Goal: Transaction & Acquisition: Purchase product/service

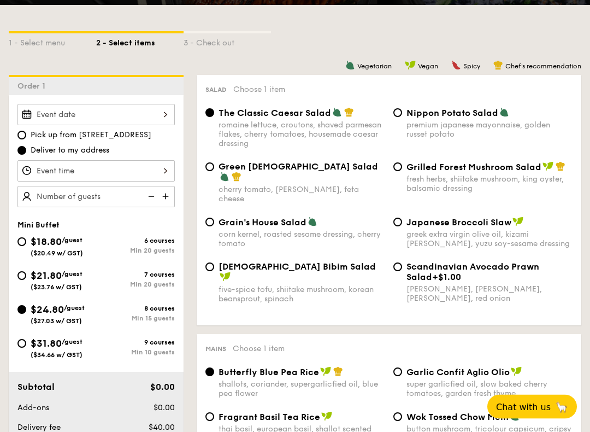
scroll to position [233, 0]
click at [154, 121] on div at bounding box center [95, 114] width 157 height 21
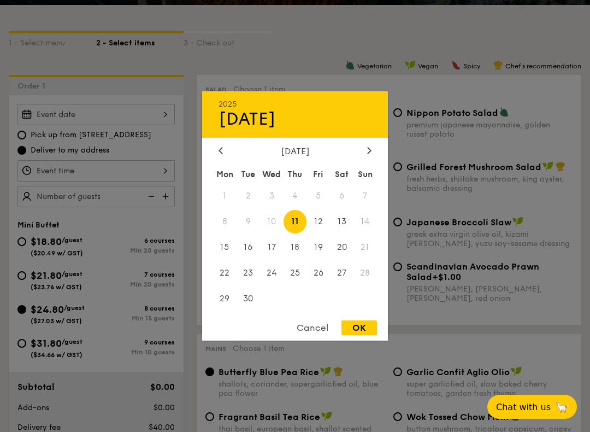
click at [341, 219] on span "13" at bounding box center [342, 222] width 24 height 24
click at [368, 335] on div "OK" at bounding box center [360, 327] width 36 height 15
type input "Sep 13, 2025"
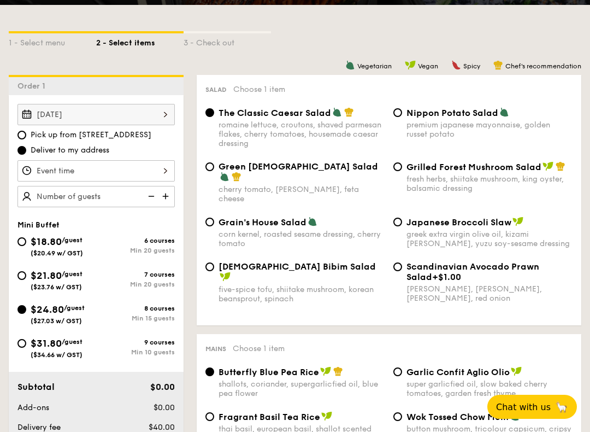
click at [25, 135] on input "Pick up from 5 Burn Road #05-01" at bounding box center [21, 135] width 9 height 9
radio input "true"
click at [147, 171] on div at bounding box center [95, 170] width 157 height 21
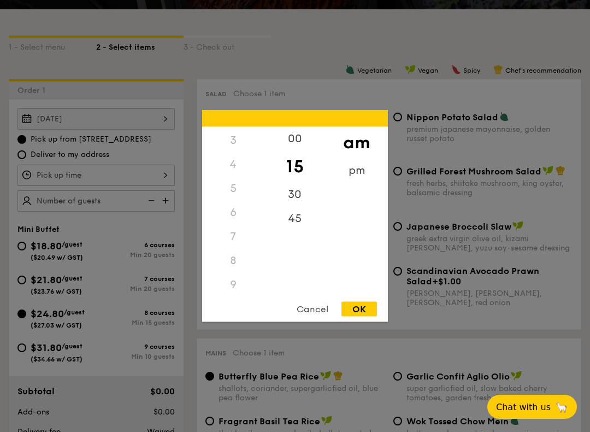
scroll to position [69, 0]
click at [237, 192] on div "5" at bounding box center [233, 190] width 62 height 24
click at [233, 185] on div "5" at bounding box center [233, 190] width 62 height 24
click at [231, 187] on div "5" at bounding box center [233, 190] width 62 height 24
click at [232, 192] on div "5" at bounding box center [233, 190] width 62 height 24
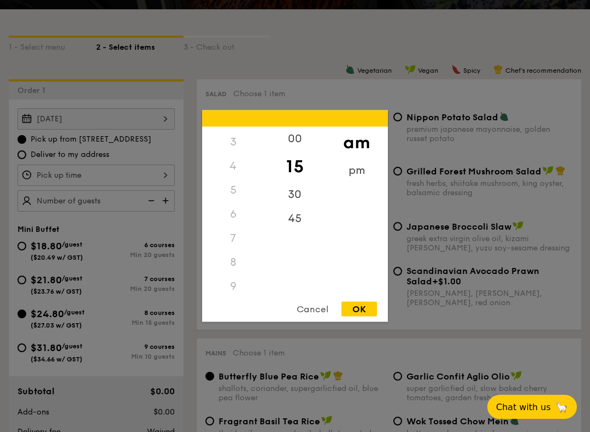
click at [239, 188] on div "5" at bounding box center [233, 190] width 62 height 24
click at [351, 175] on div "pm" at bounding box center [357, 171] width 62 height 24
click at [237, 190] on div "5" at bounding box center [233, 190] width 62 height 24
click at [293, 191] on div "30" at bounding box center [295, 195] width 62 height 24
click at [362, 311] on div "OK" at bounding box center [360, 309] width 36 height 15
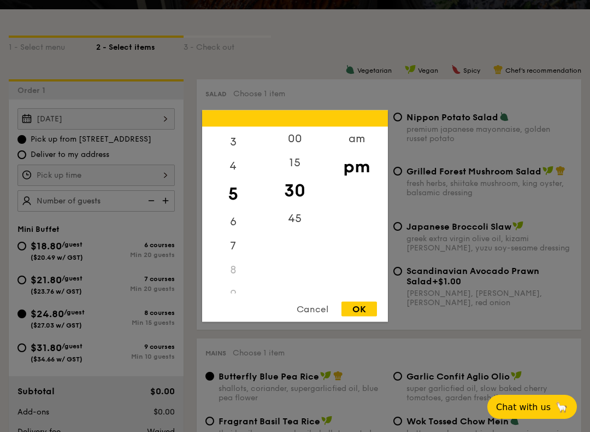
type input "5:30PM"
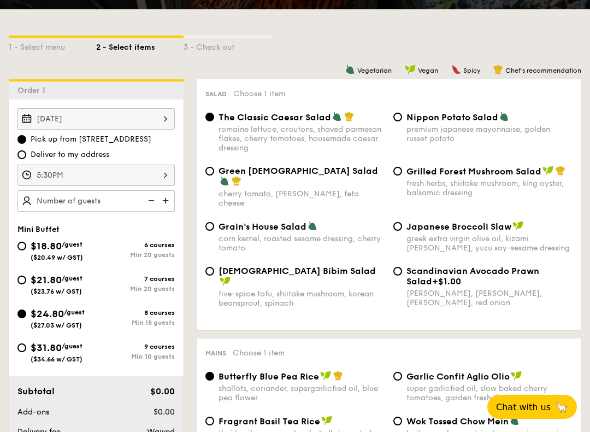
click at [166, 204] on img at bounding box center [167, 200] width 16 height 21
click at [167, 199] on img at bounding box center [167, 200] width 16 height 21
type input "20 guests"
click at [22, 283] on input "$21.80 /guest ($23.76 w/ GST) 7 courses Min 20 guests" at bounding box center [21, 279] width 9 height 9
radio input "true"
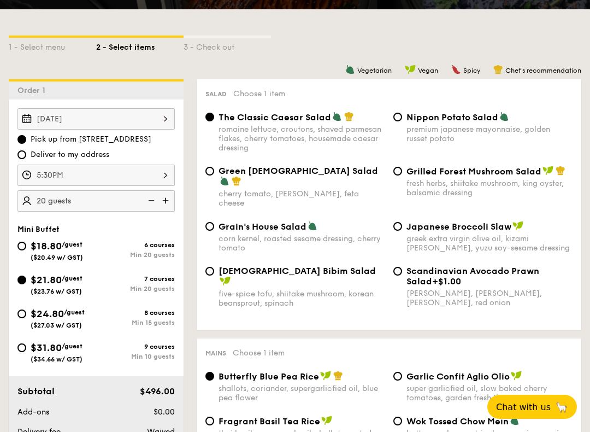
radio input "true"
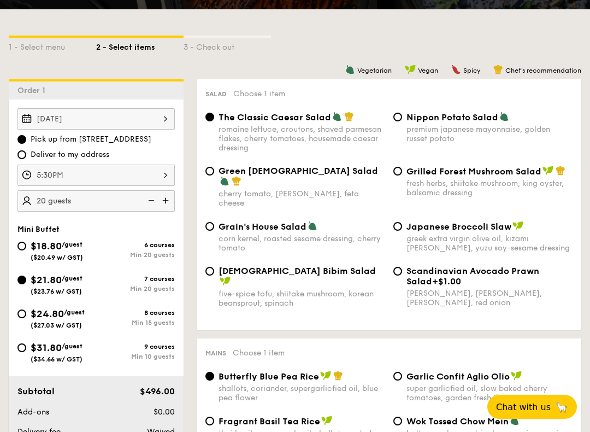
radio input "true"
click at [26, 316] on input "$24.80 /guest ($27.03 w/ GST) 8 courses Min 15 guests" at bounding box center [21, 313] width 9 height 9
radio input "true"
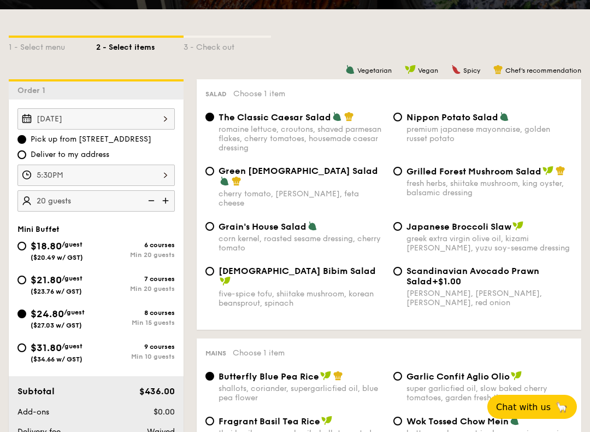
radio input "true"
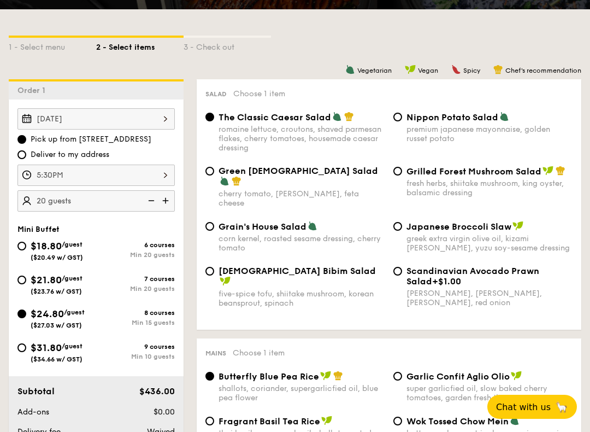
radio input "true"
click at [27, 277] on div "$21.80 /guest ($23.76 w/ GST)" at bounding box center [56, 283] width 79 height 23
click at [26, 277] on input "$21.80 /guest ($23.76 w/ GST) 7 courses Min 20 guests" at bounding box center [21, 279] width 9 height 9
radio input "true"
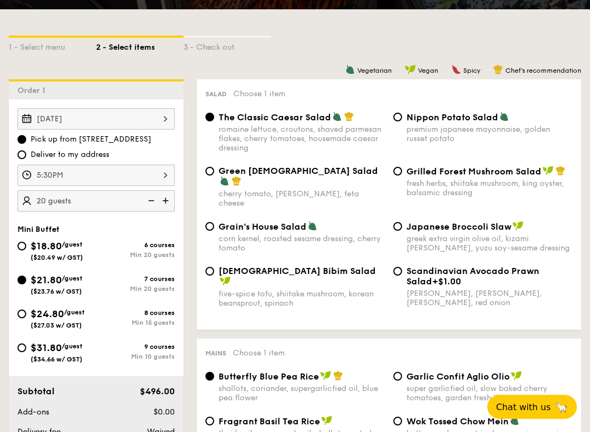
radio input "true"
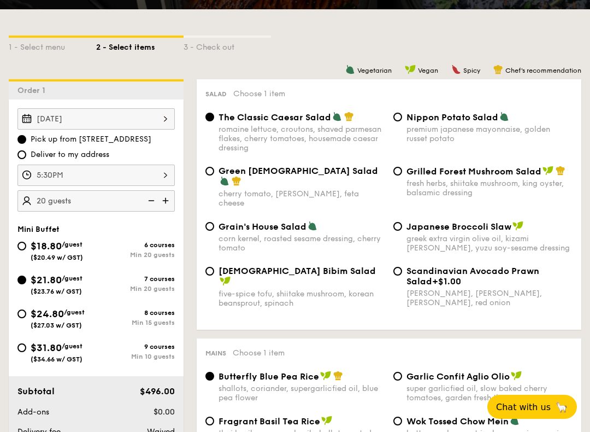
radio input "true"
click at [156, 115] on div "Sep 13, 2025" at bounding box center [95, 118] width 157 height 21
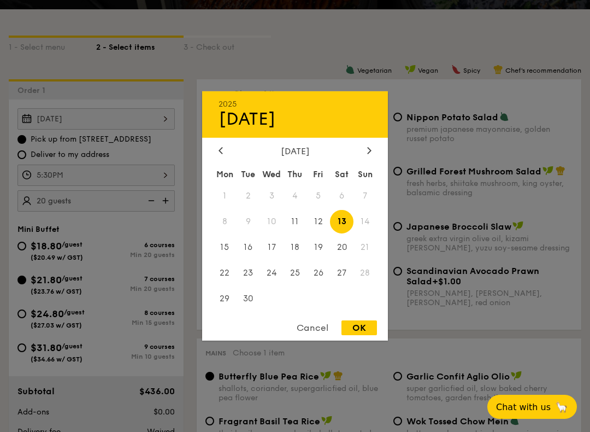
click at [344, 222] on span "13" at bounding box center [342, 222] width 24 height 24
click at [359, 335] on div "OK" at bounding box center [360, 327] width 36 height 15
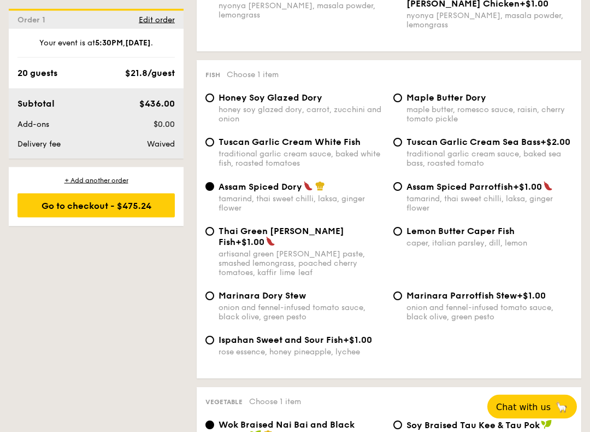
scroll to position [1074, 0]
click at [395, 231] on input "Lemon Butter Caper Fish caper, italian parsley, dill, lemon" at bounding box center [398, 231] width 9 height 9
radio input "true"
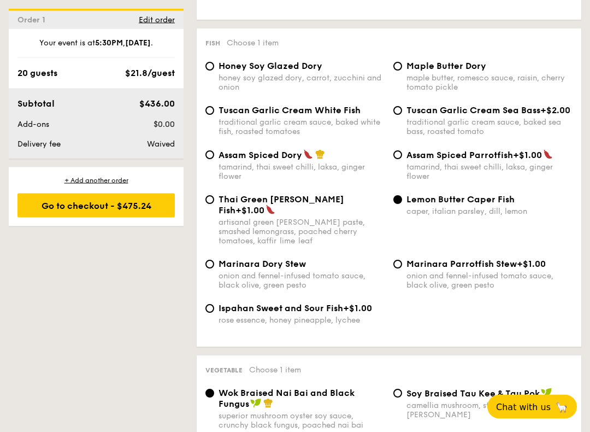
scroll to position [1105, 0]
click at [209, 157] on input "Assam Spiced Dory tamarind, thai sweet chilli, laksa, ginger flower" at bounding box center [210, 154] width 9 height 9
radio input "true"
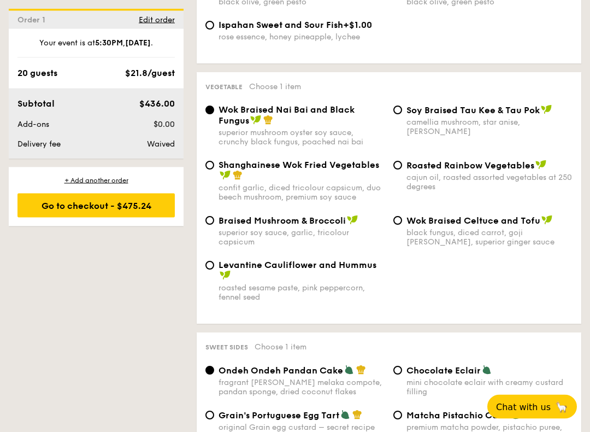
scroll to position [1397, 0]
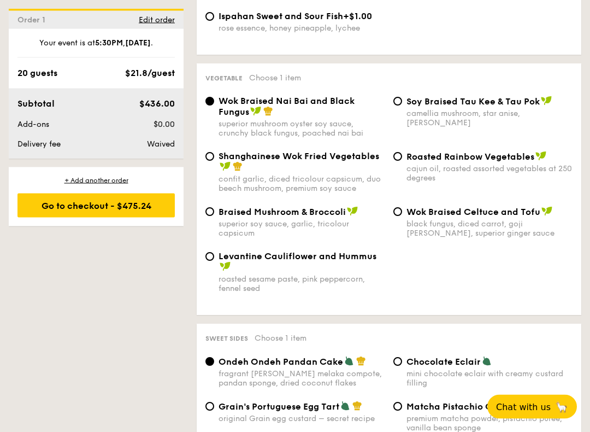
click at [207, 153] on input "Shanghainese Wok Fried Vegetables confit garlic, diced tricolour capsicum, duo …" at bounding box center [210, 157] width 9 height 9
radio input "true"
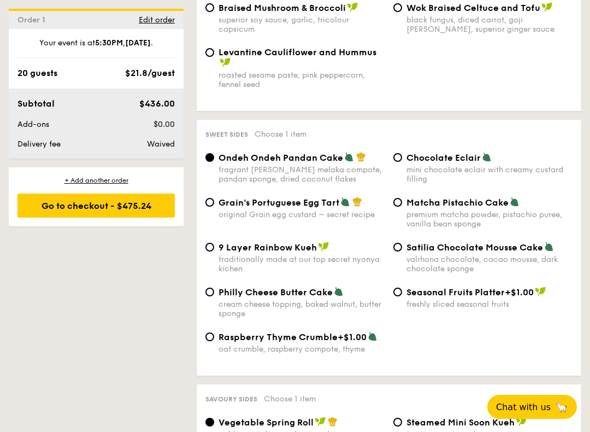
scroll to position [1603, 0]
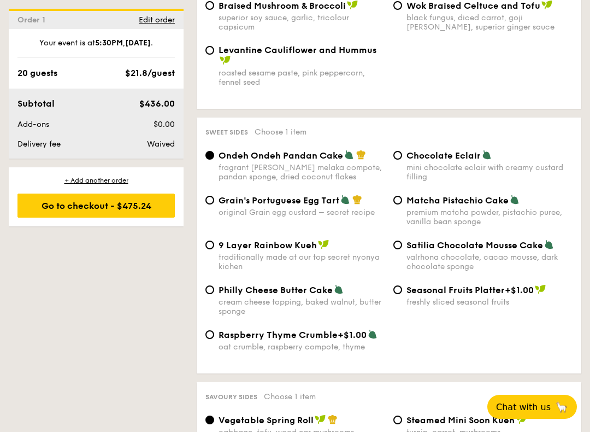
click at [400, 202] on input "Matcha Pistachio Cake premium matcha powder, pistachio puree, vanilla bean spon…" at bounding box center [398, 200] width 9 height 9
radio input "true"
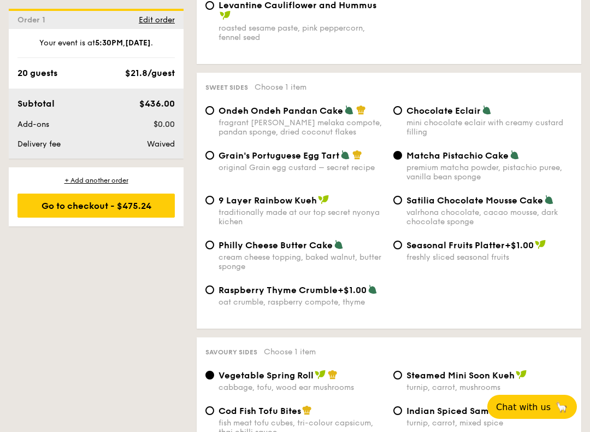
scroll to position [1656, 0]
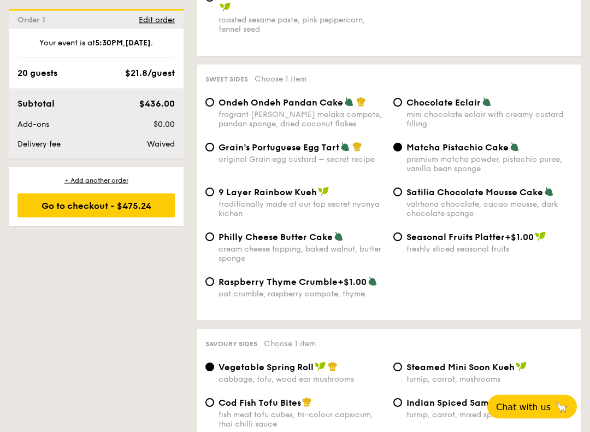
click at [210, 152] on input "Grain's Portuguese Egg Tart original Grain egg custard – secret recipe" at bounding box center [210, 147] width 9 height 9
radio input "true"
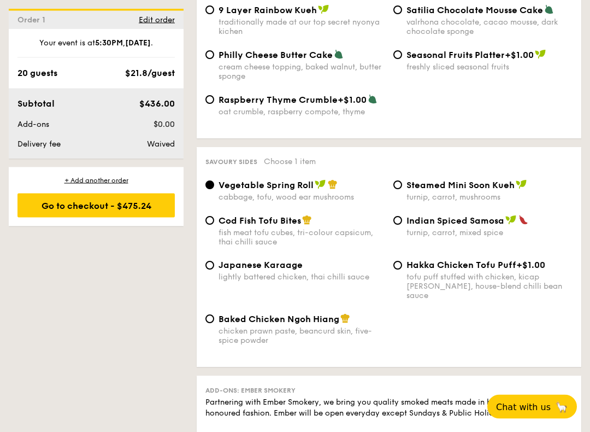
scroll to position [1845, 0]
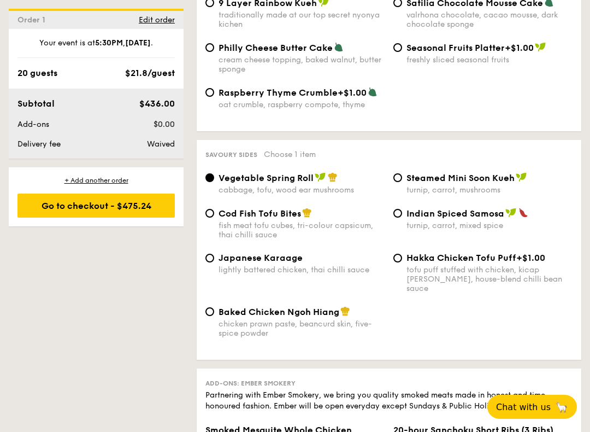
click at [212, 218] on input "Cod Fish Tofu Bites fish meat tofu cubes, tri-colour capsicum, thai chilli sauce" at bounding box center [210, 213] width 9 height 9
radio input "true"
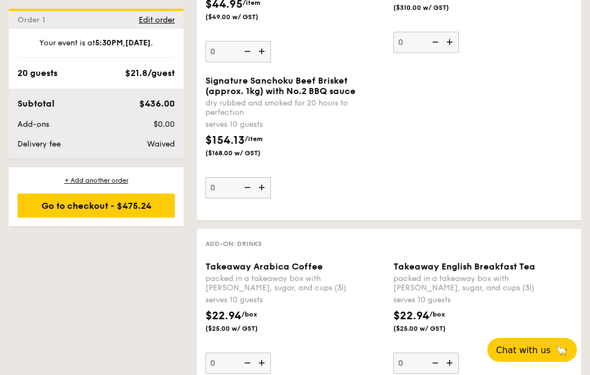
scroll to position [2329, 0]
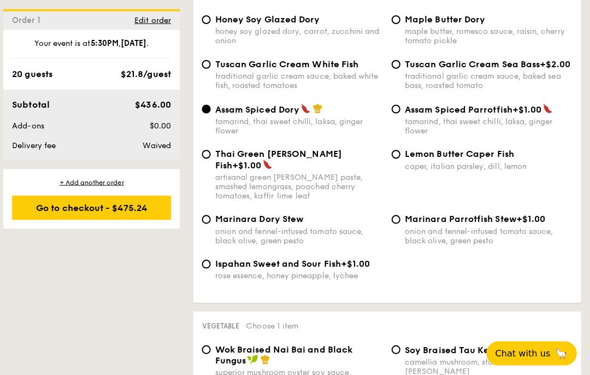
scroll to position [1151, 0]
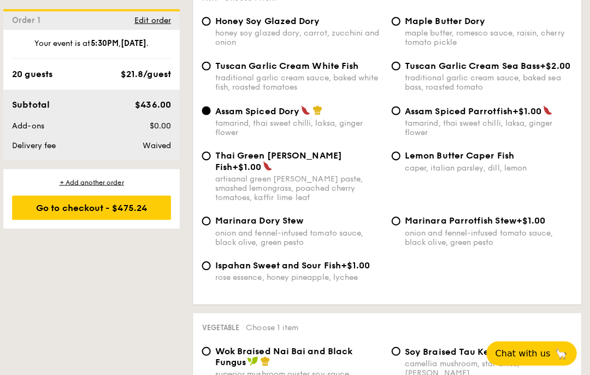
click at [389, 65] on div "Tuscan Garlic Cream Sea Bass +$2.00 traditional garlic cream sauce, baked sea b…" at bounding box center [483, 75] width 188 height 31
click at [394, 63] on input "Tuscan Garlic Cream Sea Bass +$2.00 traditional garlic cream sauce, baked sea b…" at bounding box center [398, 65] width 9 height 9
radio input "true"
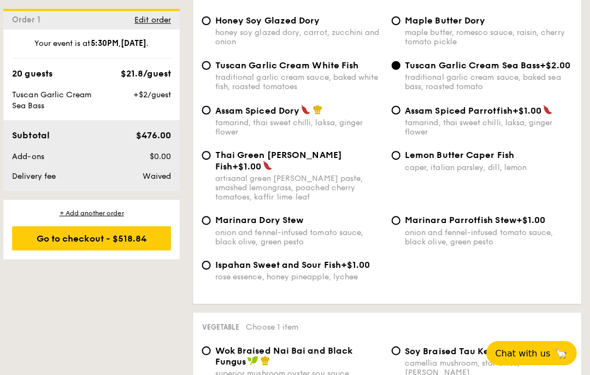
click at [201, 109] on div "Assam Spiced Dory tamarind, thai sweet chilli, laksa, ginger flower" at bounding box center [295, 120] width 188 height 32
click at [197, 111] on div "Fish Choose 1 item Honey Soy Glazed Dory honey soy glazed dory, carrot, zucchin…" at bounding box center [389, 142] width 385 height 318
click at [206, 107] on input "Assam Spiced Dory tamarind, thai sweet chilli, laksa, ginger flower" at bounding box center [210, 109] width 9 height 9
radio input "true"
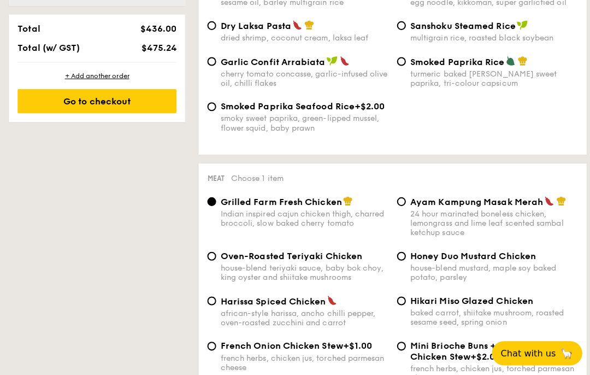
scroll to position [666, 0]
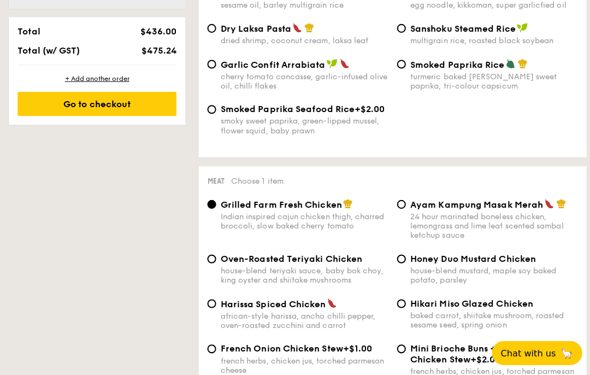
click at [136, 109] on div "Go to checkout" at bounding box center [95, 103] width 157 height 24
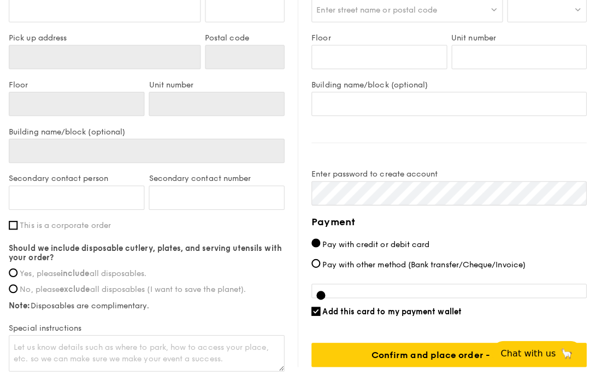
type input "[STREET_ADDRESS]"
type input "369972"
type input "05"
type input "01"
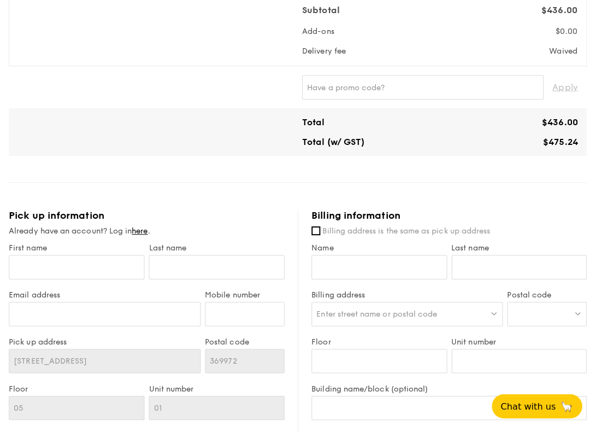
scroll to position [361, 0]
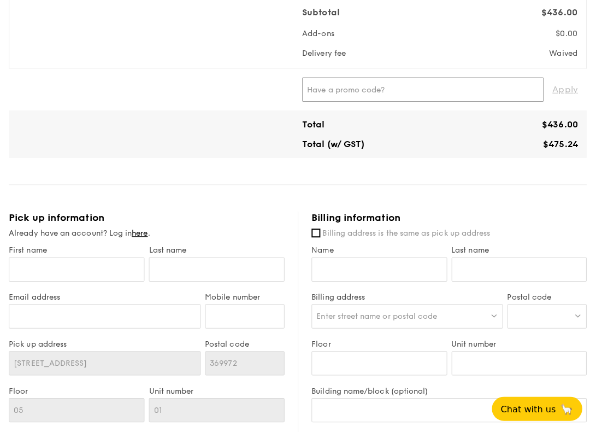
click at [431, 97] on input "text" at bounding box center [419, 91] width 239 height 24
type input "RF992247"
click at [559, 88] on span "Apply" at bounding box center [560, 91] width 25 height 24
click at [114, 272] on input "First name" at bounding box center [76, 269] width 134 height 24
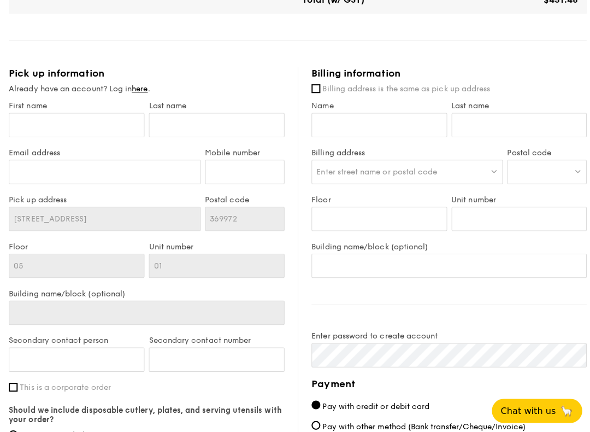
scroll to position [506, 0]
click at [112, 126] on input "First name" at bounding box center [76, 125] width 134 height 24
type input "[PERSON_NAME]"
click at [221, 134] on input "text" at bounding box center [215, 125] width 134 height 24
type input "Koh"
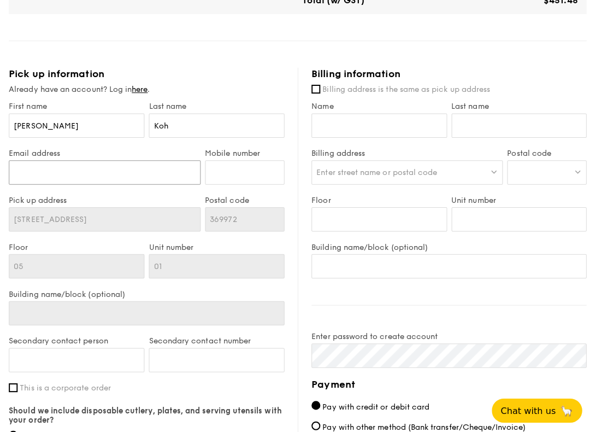
click at [116, 167] on input "Email address" at bounding box center [104, 171] width 190 height 24
type input "[EMAIL_ADDRESS][DOMAIN_NAME]"
click at [113, 131] on input "[PERSON_NAME]" at bounding box center [76, 125] width 134 height 24
type input "M"
type input "Mui"
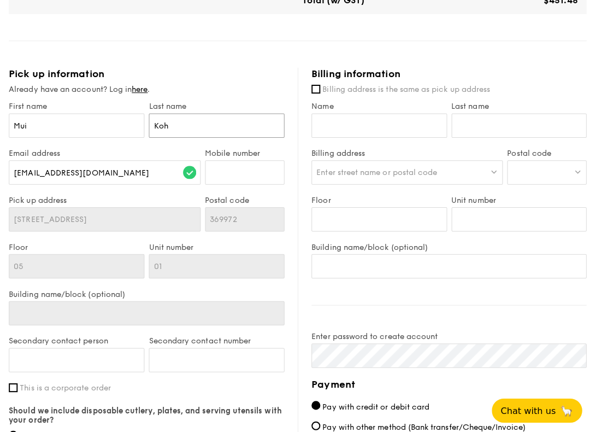
click at [238, 133] on input "Koh" at bounding box center [215, 125] width 134 height 24
type input "Kwee"
click at [256, 174] on input "Mobile number" at bounding box center [242, 171] width 79 height 24
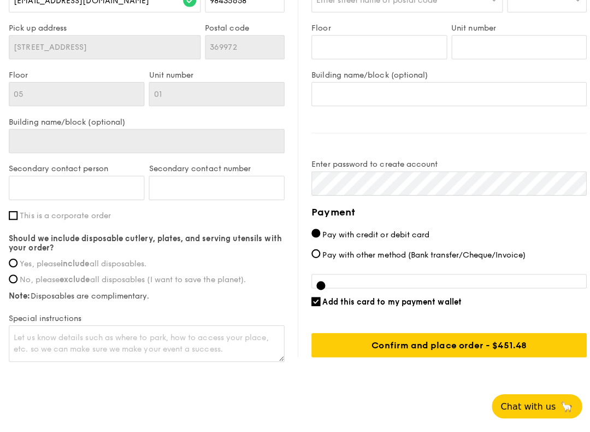
scroll to position [672, 0]
type input "98435658"
click at [19, 261] on label "Yes, please include all disposables." at bounding box center [145, 265] width 273 height 9
click at [17, 260] on input "Yes, please include all disposables." at bounding box center [13, 264] width 9 height 9
radio input "true"
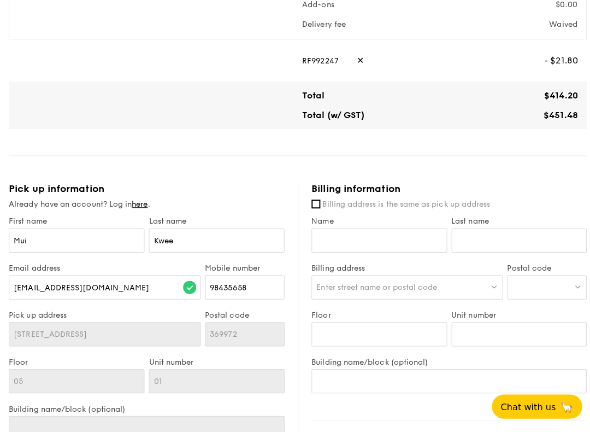
scroll to position [389, 0]
click at [316, 201] on input "Billing address is the same as pick up address" at bounding box center [313, 205] width 9 height 9
checkbox input "true"
type input "Mui"
type input "Kwee"
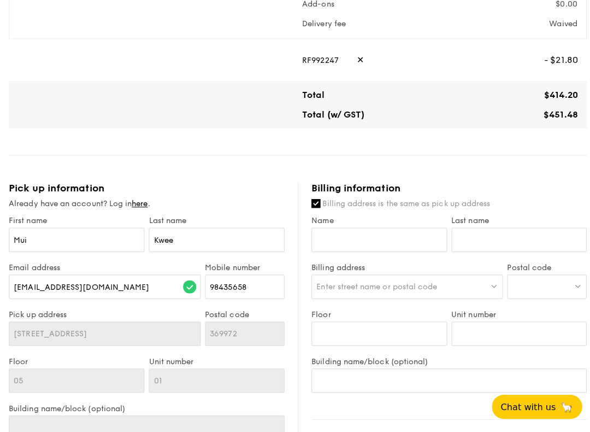
type input "05"
type input "01"
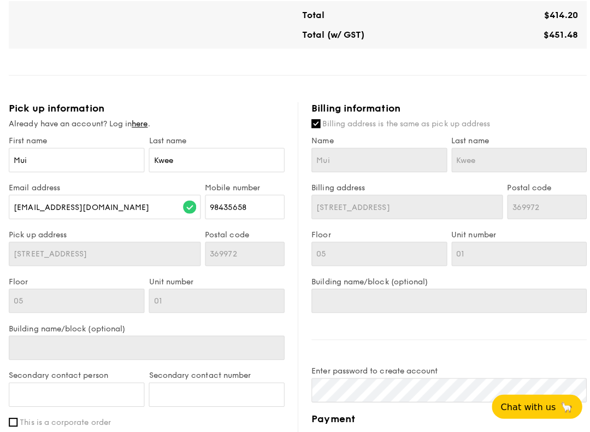
scroll to position [468, 0]
click at [314, 121] on input "Billing address is the same as pick up address" at bounding box center [313, 125] width 9 height 9
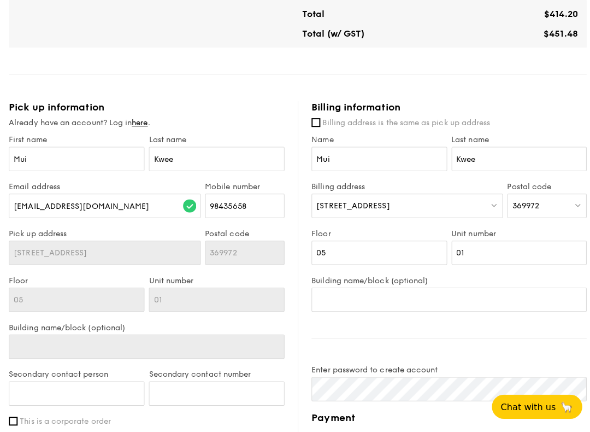
click at [316, 123] on input "Billing address is the same as pick up address" at bounding box center [313, 125] width 9 height 9
checkbox input "true"
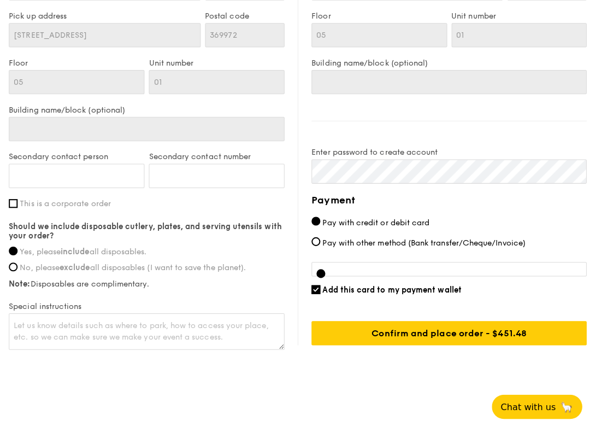
scroll to position [695, 0]
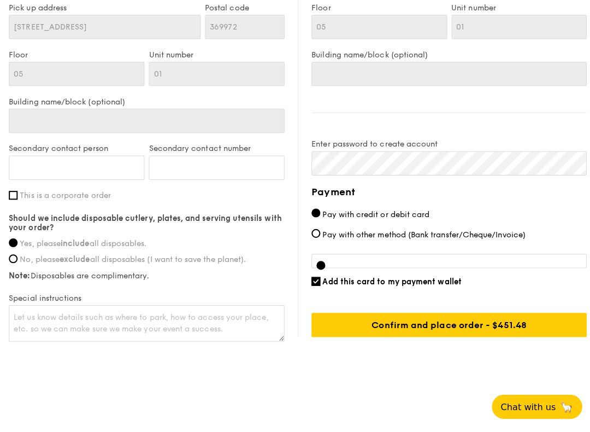
click at [439, 259] on div at bounding box center [445, 262] width 273 height 14
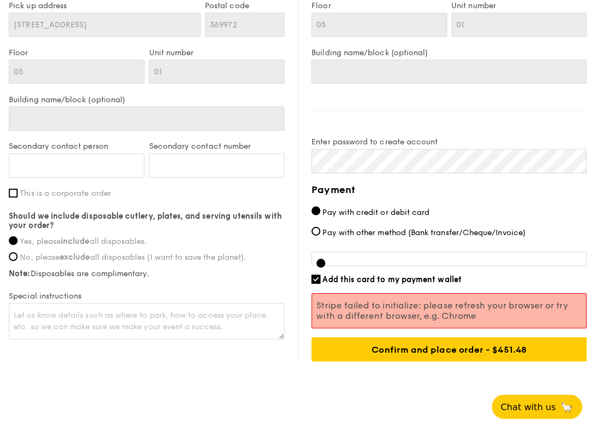
click at [366, 258] on div at bounding box center [445, 260] width 273 height 14
click at [401, 210] on span "Pay with credit or debit card" at bounding box center [373, 213] width 106 height 9
click at [318, 210] on input "Pay with credit or debit card" at bounding box center [313, 212] width 9 height 9
click at [317, 279] on input "Add this card to my payment wallet" at bounding box center [313, 280] width 9 height 9
click at [364, 257] on div at bounding box center [445, 260] width 273 height 14
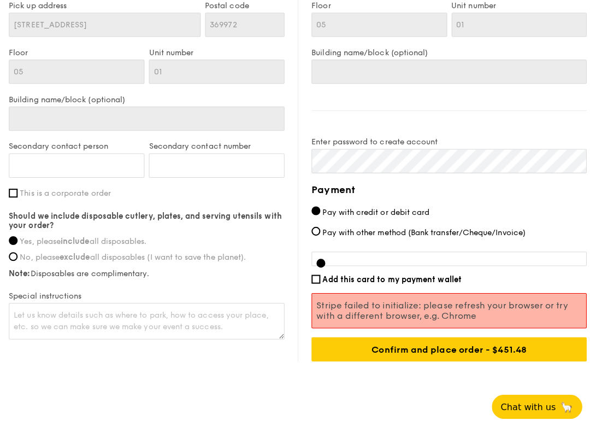
click at [407, 349] on input "Confirm and place order - $475.24" at bounding box center [445, 350] width 273 height 24
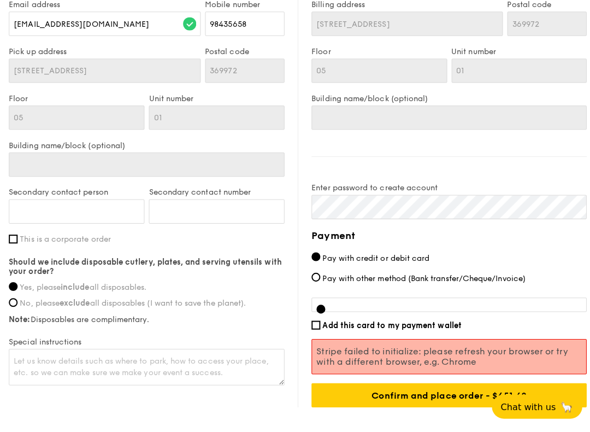
scroll to position [715, 0]
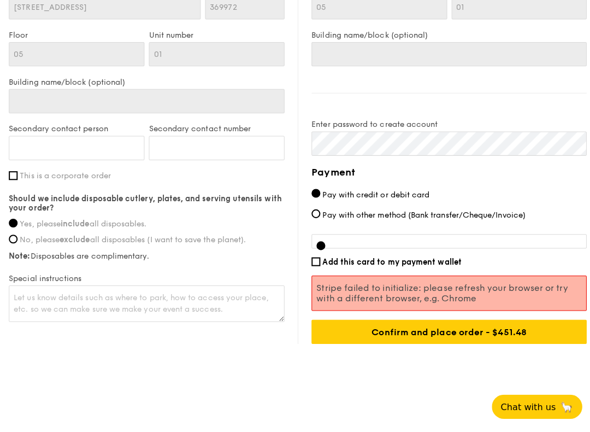
click at [423, 328] on input "Confirm and place order - $475.24" at bounding box center [445, 332] width 273 height 24
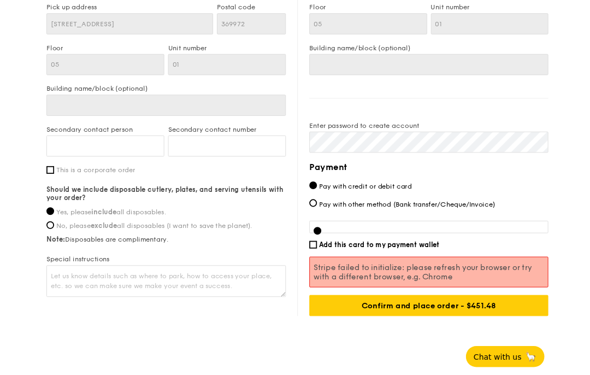
scroll to position [696, 0]
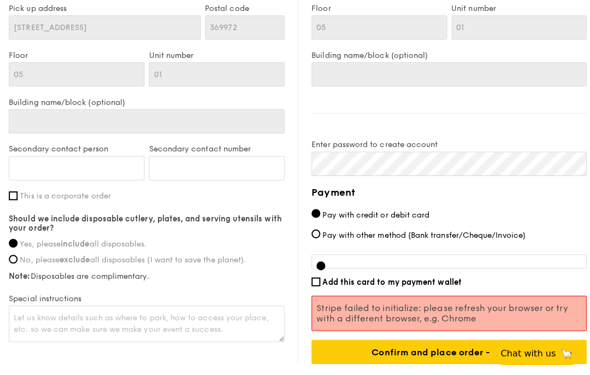
click at [313, 276] on input "Add this card to my payment wallet" at bounding box center [313, 279] width 9 height 9
checkbox input "true"
click at [314, 236] on input "Pay with other method (Bank transfer/Cheque/Invoice)" at bounding box center [313, 231] width 9 height 9
radio input "true"
click at [396, 350] on div "Confirm and place order - $451.48" at bounding box center [445, 349] width 273 height 24
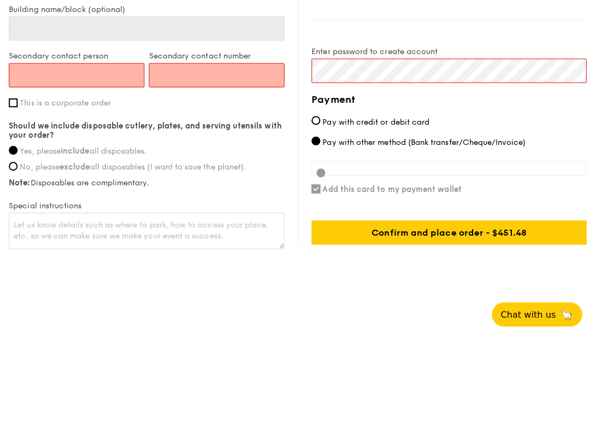
scroll to position [695, 0]
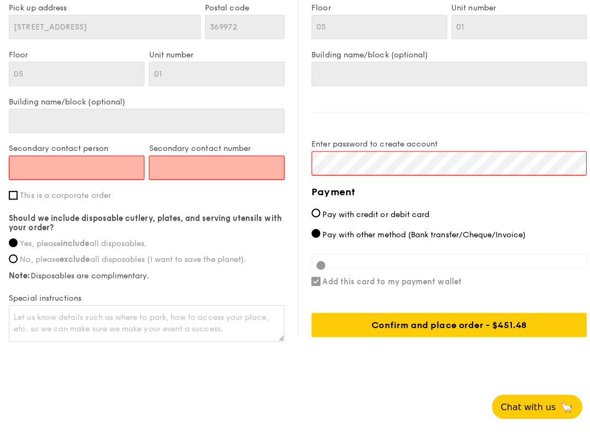
click at [316, 211] on input "Pay with credit or debit card" at bounding box center [313, 214] width 9 height 9
radio input "true"
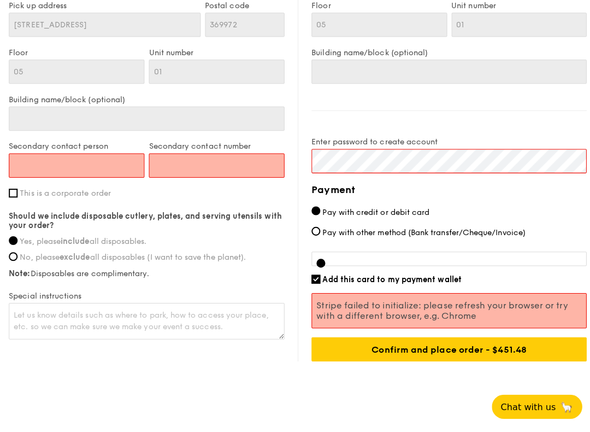
click at [31, 163] on input "Secondary contact person" at bounding box center [76, 168] width 134 height 24
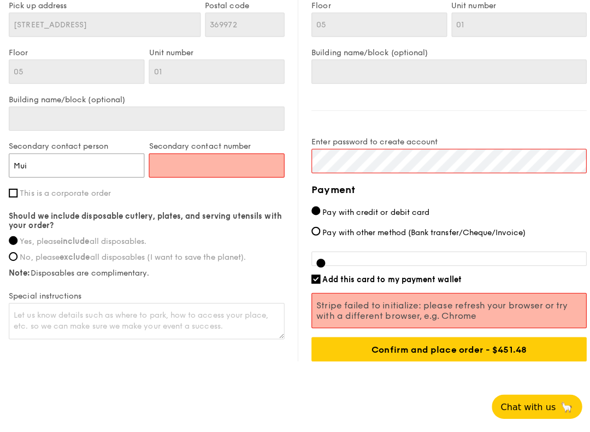
type input "Mui"
click at [248, 164] on input "Secondary contact number" at bounding box center [215, 168] width 134 height 24
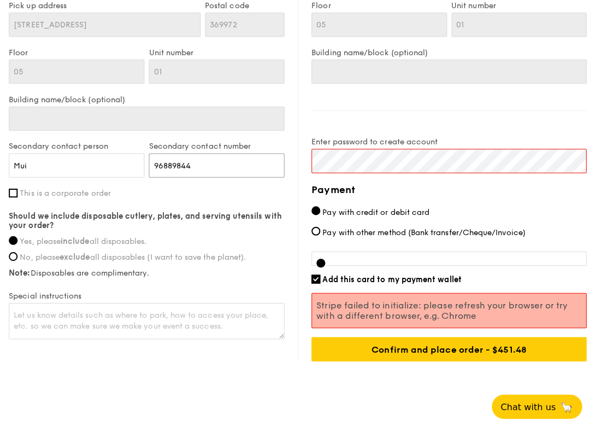
type input "96889844"
click at [505, 105] on div "Billing information Billing address is the same as pick up address Name Mui Las…" at bounding box center [438, 120] width 286 height 484
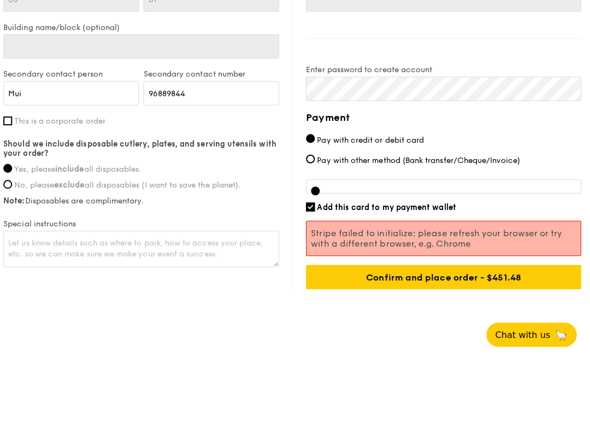
click at [516, 208] on label "Pay with credit or debit card" at bounding box center [445, 213] width 273 height 11
click at [318, 208] on input "Pay with credit or debit card" at bounding box center [313, 212] width 9 height 9
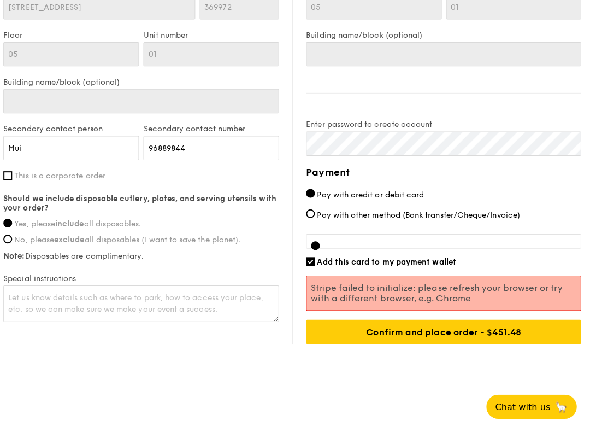
click at [462, 331] on input "Confirm and place order - $475.24" at bounding box center [445, 332] width 273 height 24
click at [311, 259] on input "Add this card to my payment wallet" at bounding box center [313, 263] width 9 height 9
checkbox input "false"
click at [444, 335] on input "Confirm and place order - $475.24" at bounding box center [445, 332] width 273 height 24
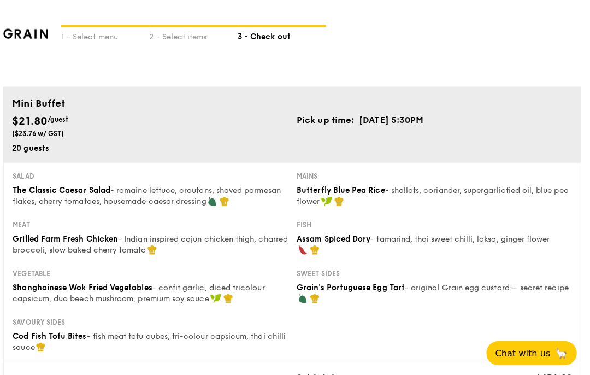
scroll to position [0, 0]
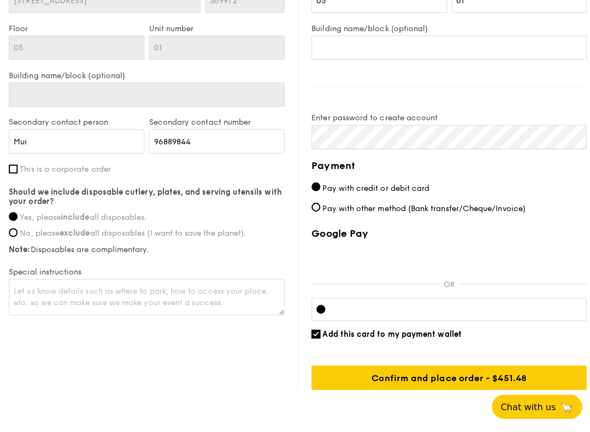
scroll to position [744, 0]
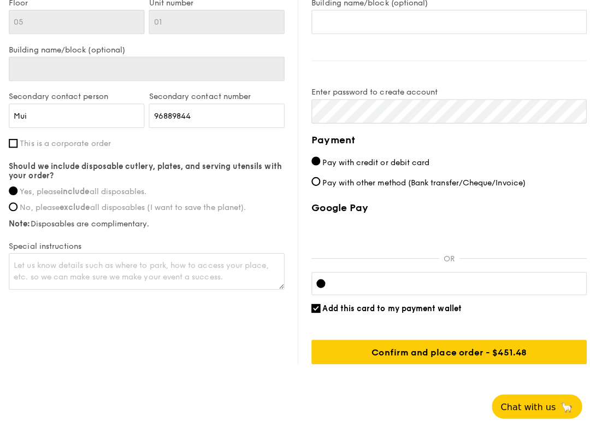
click at [419, 289] on div at bounding box center [445, 284] width 273 height 23
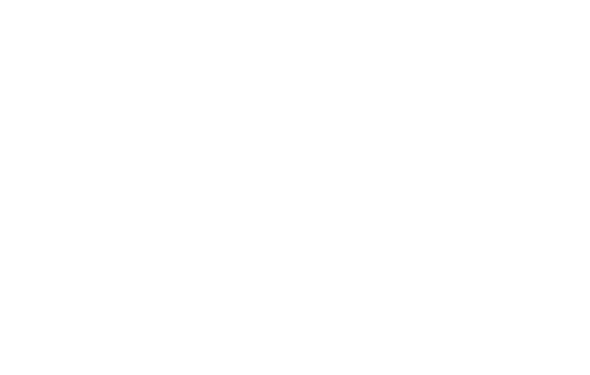
scroll to position [0, 0]
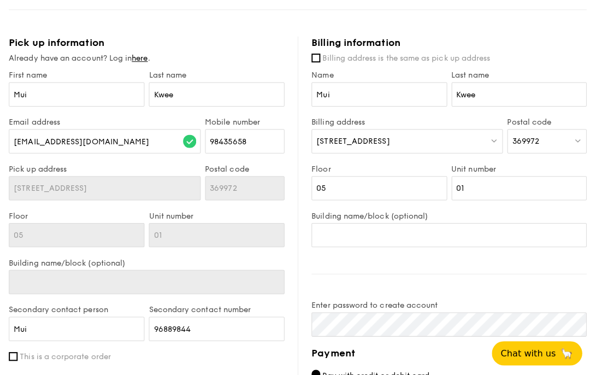
scroll to position [536, 0]
click at [109, 97] on input "Mui" at bounding box center [76, 94] width 134 height 24
type input "M"
type input "[PERSON_NAME]"
click at [236, 100] on input "Kwee" at bounding box center [215, 94] width 134 height 24
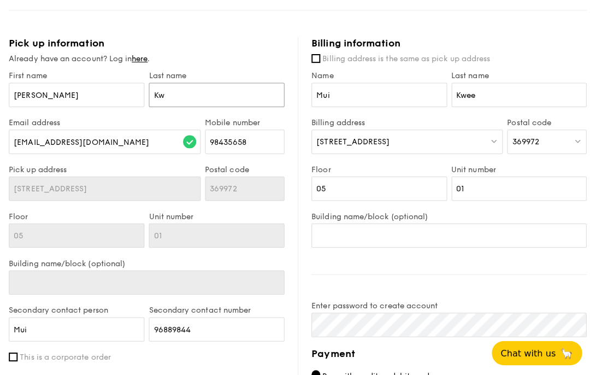
type input "K"
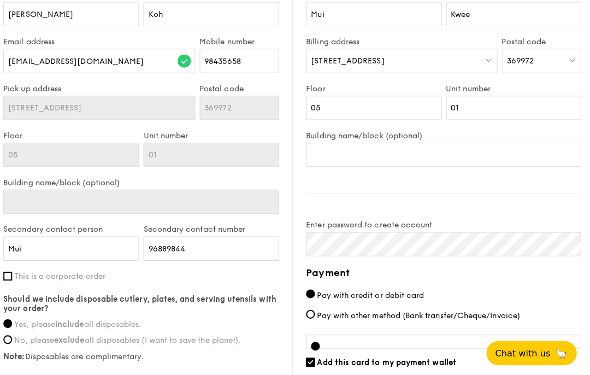
scroll to position [617, 0]
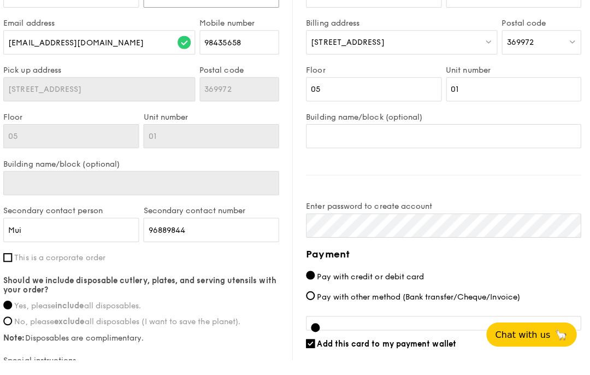
type input "Koh"
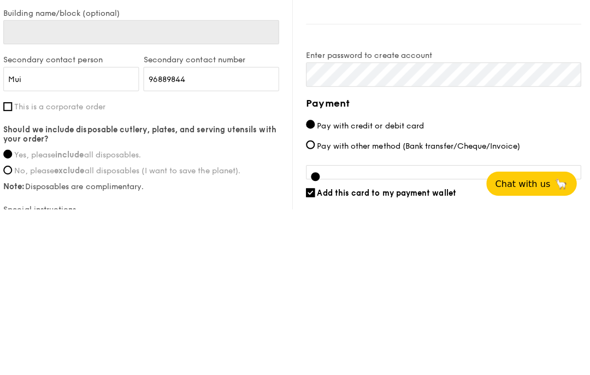
click at [512, 286] on label "Pay with credit or debit card" at bounding box center [445, 291] width 273 height 11
click at [318, 286] on input "Pay with credit or debit card" at bounding box center [313, 290] width 9 height 9
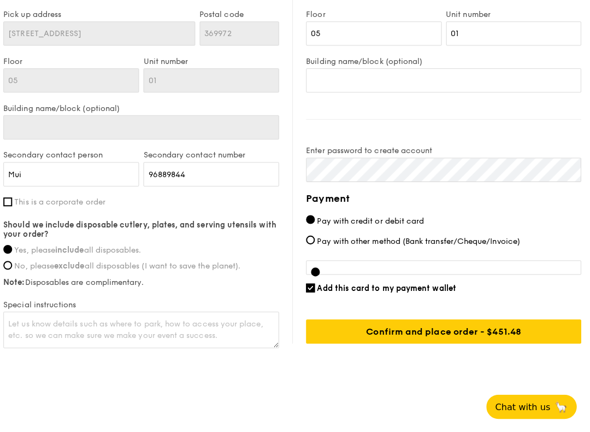
scroll to position [695, 0]
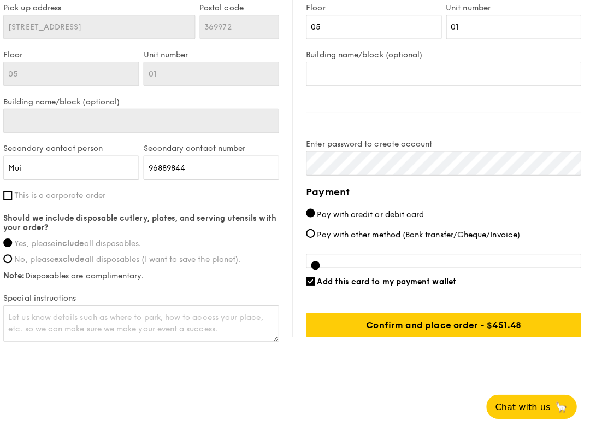
click at [410, 324] on input "Confirm and place order - $451.48" at bounding box center [445, 326] width 273 height 24
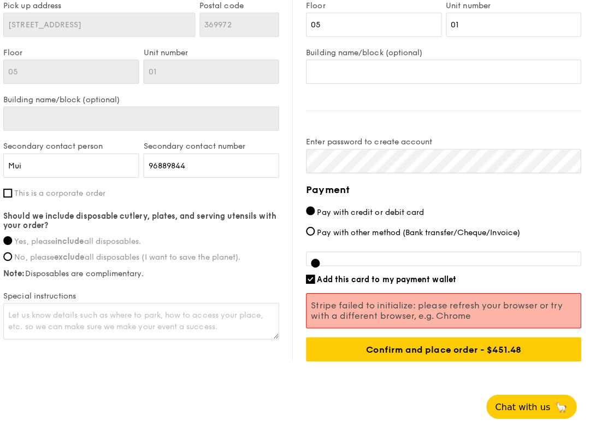
click at [392, 351] on input "Confirm and place order - $451.48" at bounding box center [445, 350] width 273 height 24
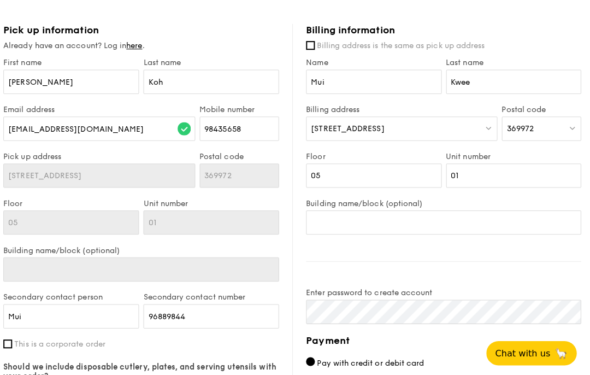
scroll to position [532, 0]
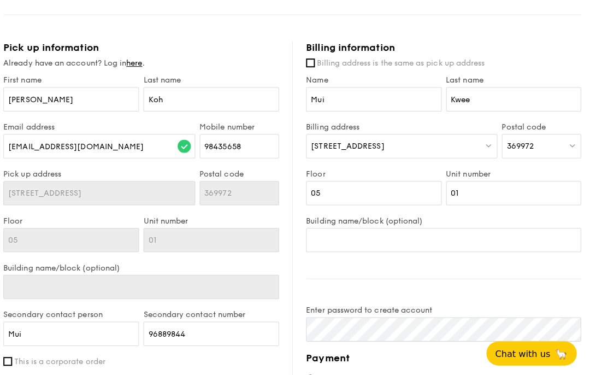
click at [312, 59] on label "Billing address is the same as pick up address" at bounding box center [445, 62] width 273 height 11
click at [312, 59] on input "Billing address is the same as pick up address" at bounding box center [313, 62] width 9 height 9
checkbox input "true"
type input "[PERSON_NAME]"
type input "Koh"
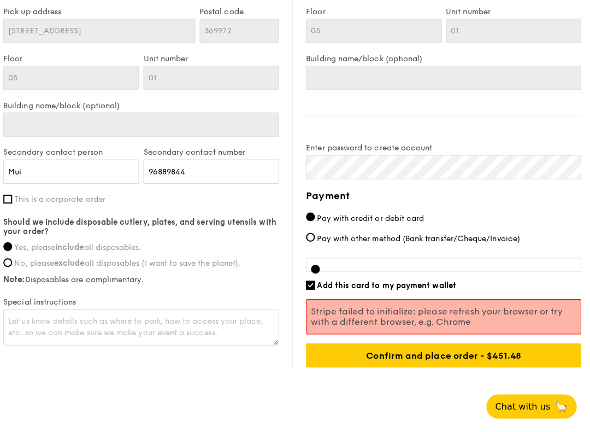
scroll to position [715, 0]
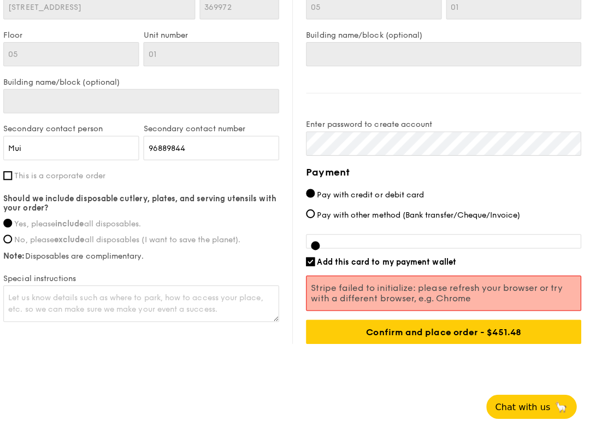
click at [430, 331] on input "Confirm and place order - $451.48" at bounding box center [445, 332] width 273 height 24
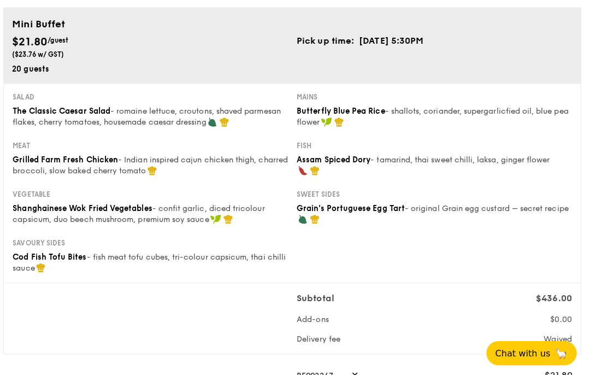
scroll to position [0, 0]
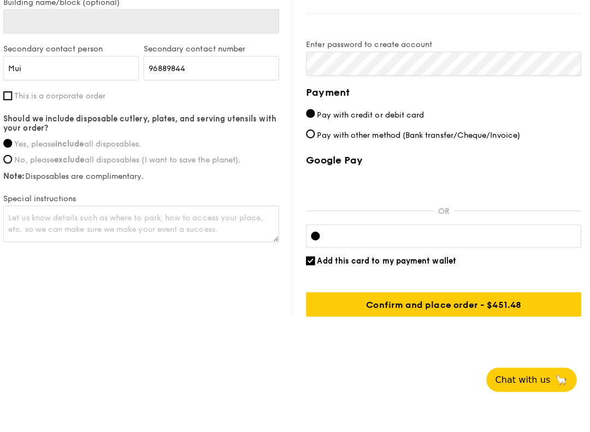
scroll to position [766, 0]
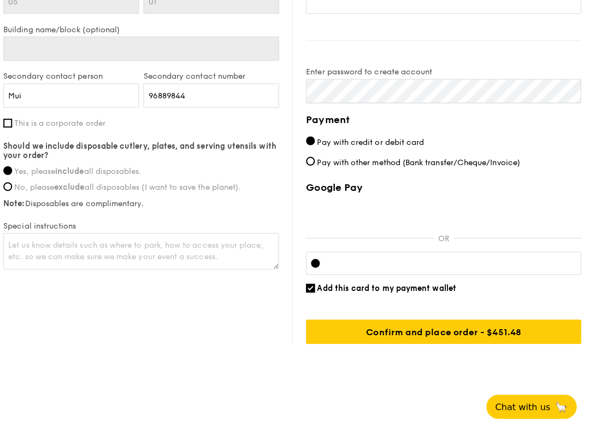
click at [457, 332] on input "Confirm and place order - $451.48" at bounding box center [445, 332] width 273 height 24
click at [451, 331] on input "Confirm and place order - $451.48" at bounding box center [445, 332] width 273 height 24
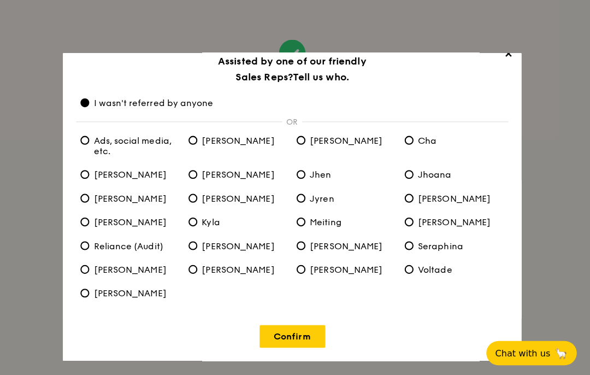
scroll to position [18, 0]
click at [301, 337] on link "Confirm" at bounding box center [295, 333] width 65 height 22
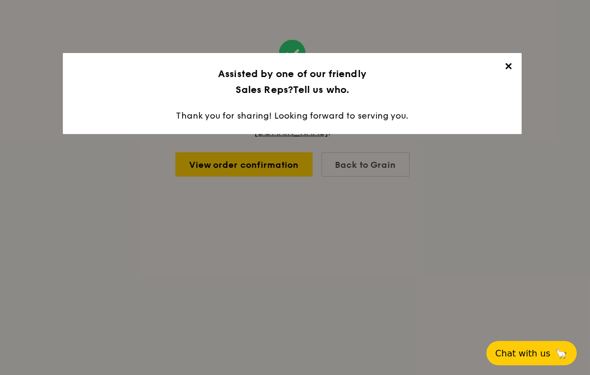
click at [508, 66] on span "✕" at bounding box center [509, 67] width 15 height 15
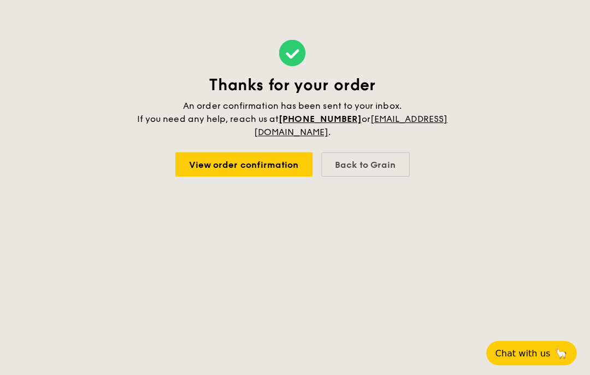
click at [274, 165] on link "View order confirmation" at bounding box center [247, 163] width 136 height 24
